Goal: Navigation & Orientation: Find specific page/section

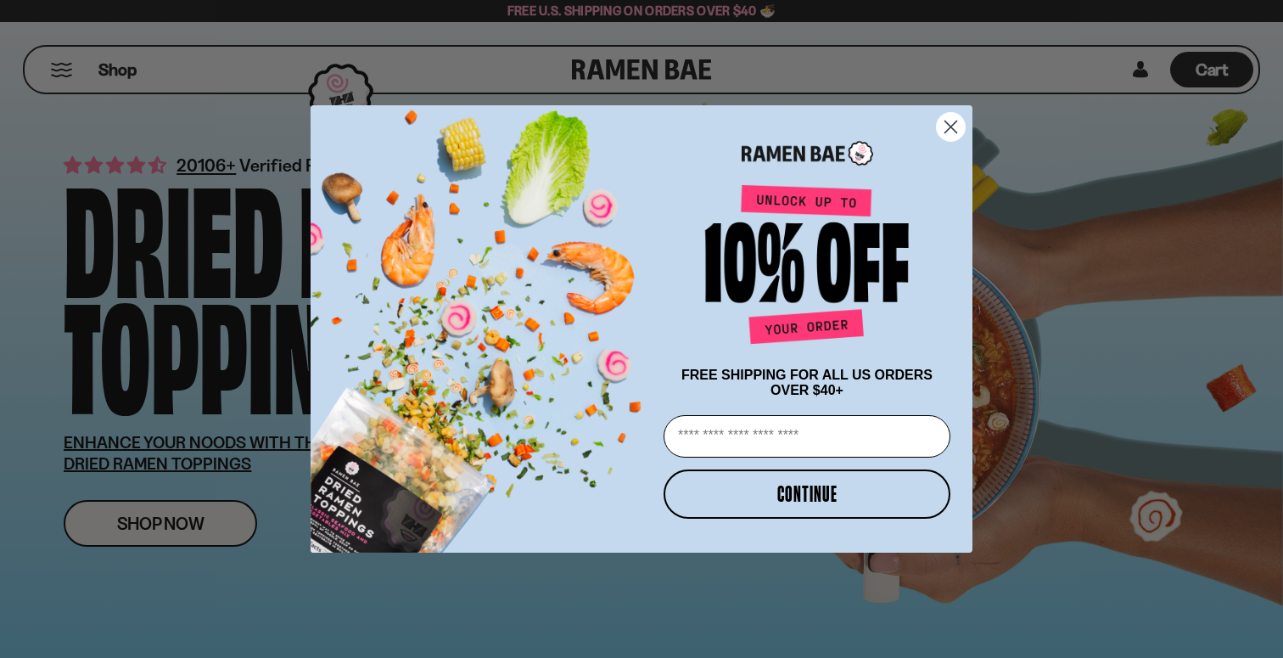
click at [948, 124] on circle "Close dialog" at bounding box center [951, 127] width 28 height 28
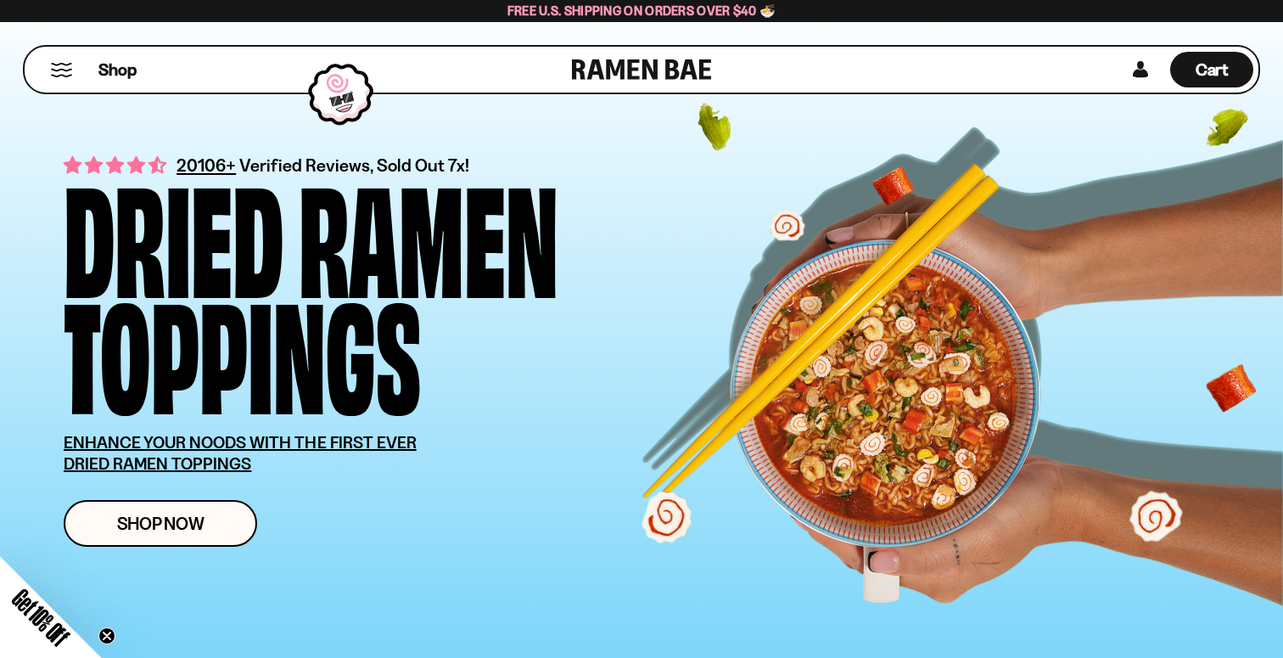
click at [64, 59] on div "Shop" at bounding box center [301, 70] width 542 height 46
click at [61, 72] on button "Mobile Menu Trigger" at bounding box center [61, 70] width 23 height 14
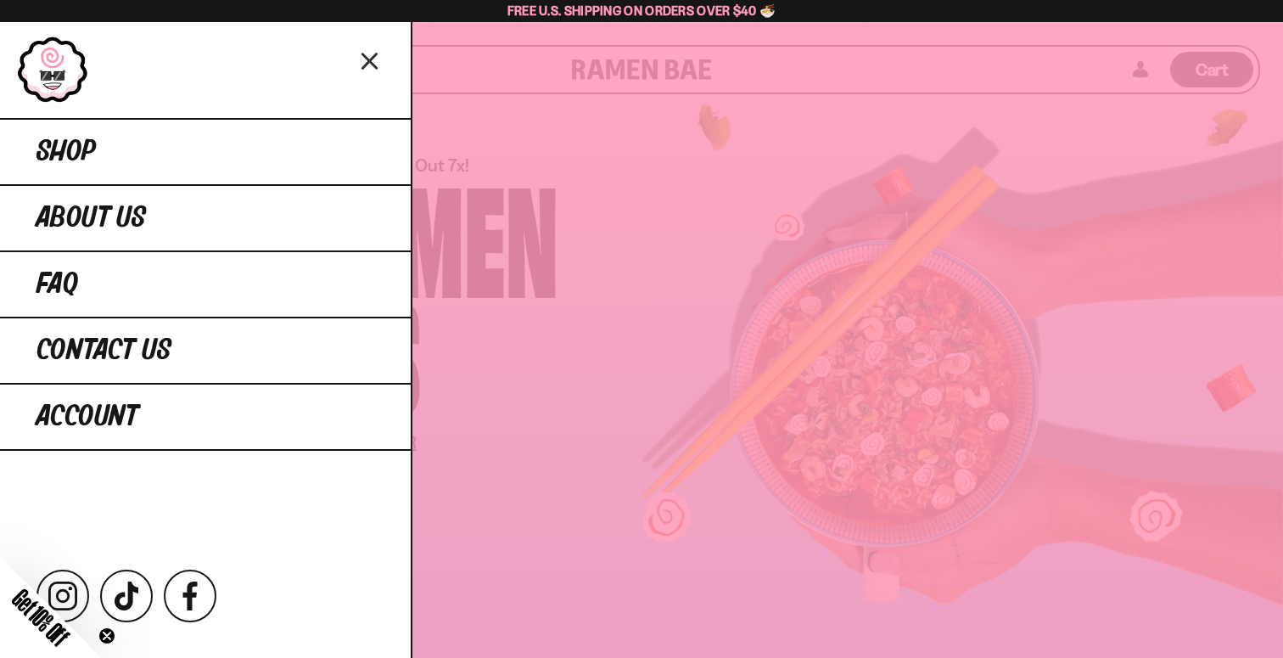
click at [61, 71] on link at bounding box center [53, 70] width 72 height 68
